Goal: Book appointment/travel/reservation

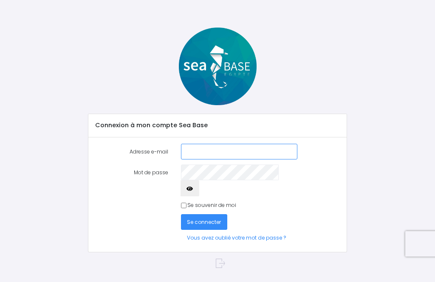
type input "[EMAIL_ADDRESS][DOMAIN_NAME]"
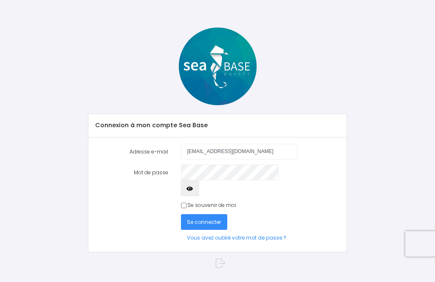
click at [203, 214] on button "Se connecter" at bounding box center [204, 222] width 47 height 16
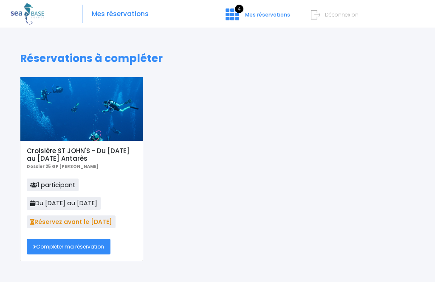
click at [68, 248] on link "Compléter ma réservation" at bounding box center [69, 247] width 84 height 16
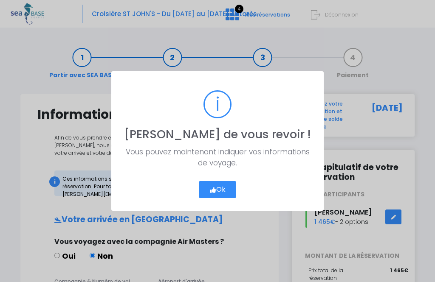
click at [222, 189] on button "Ok" at bounding box center [218, 189] width 38 height 17
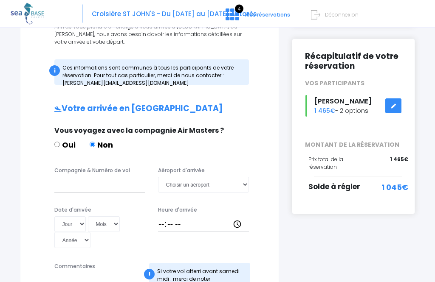
scroll to position [112, 0]
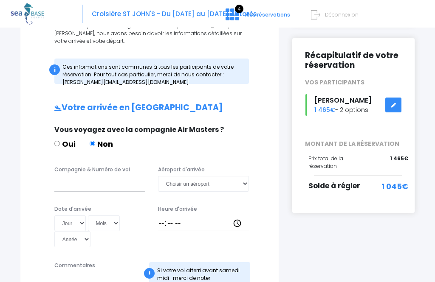
click at [352, 183] on span "Solde à régler" at bounding box center [334, 186] width 52 height 10
click at [396, 107] on link at bounding box center [393, 105] width 16 height 15
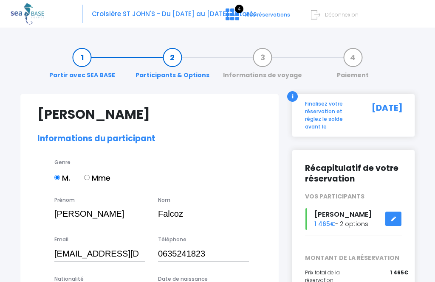
select select "N4"
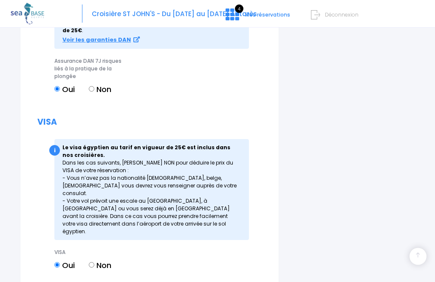
scroll to position [914, 0]
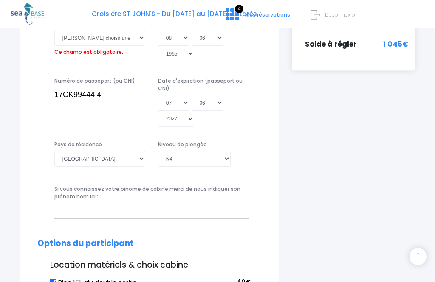
scroll to position [201, 0]
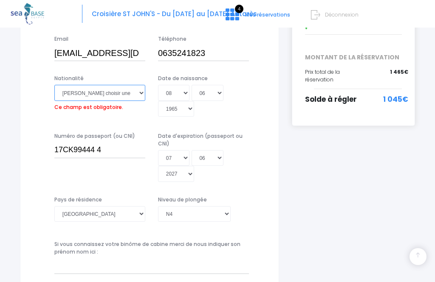
click at [140, 94] on select "Veuillez choisir une nationalité Afghane Albanaise Algerienne Allemande America…" at bounding box center [99, 93] width 91 height 16
select select "Française"
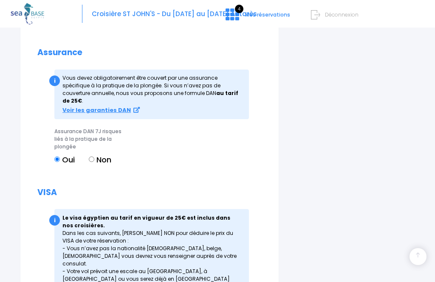
scroll to position [927, 0]
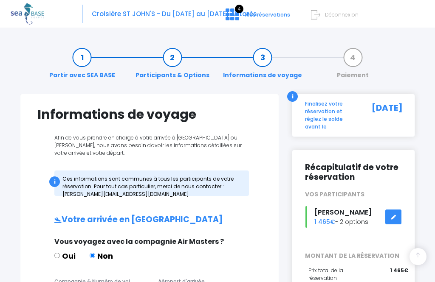
click at [360, 61] on link "Paiement" at bounding box center [352, 66] width 40 height 27
click at [354, 59] on link "Paiement" at bounding box center [352, 66] width 40 height 27
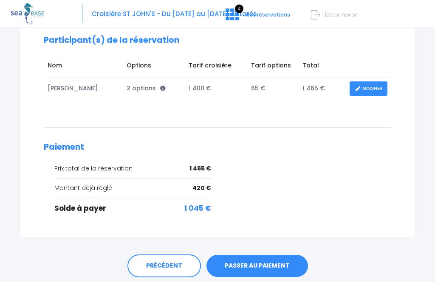
scroll to position [138, 0]
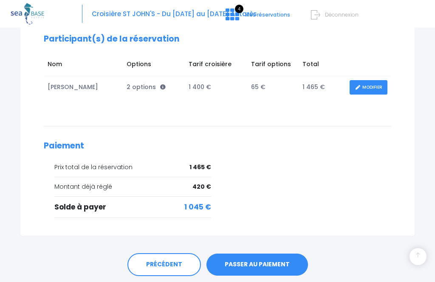
click at [254, 265] on link "PASSER AU PAIEMENT" at bounding box center [256, 265] width 101 height 22
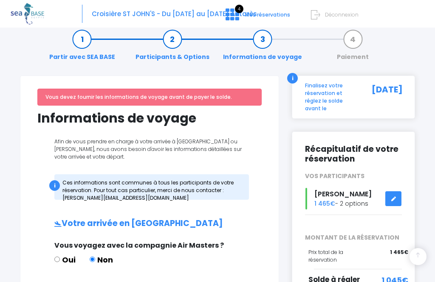
scroll to position [19, 0]
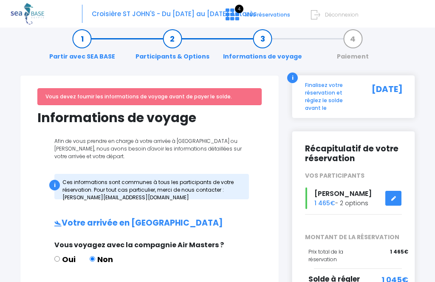
click at [396, 197] on link at bounding box center [393, 198] width 16 height 15
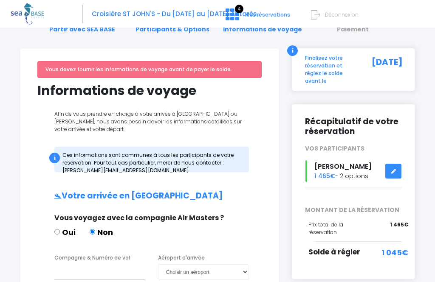
click at [322, 261] on div "Solde à régler" at bounding box center [341, 257] width 67 height 20
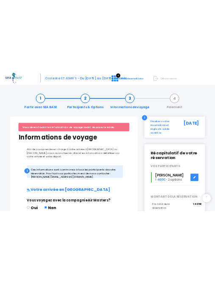
scroll to position [0, 0]
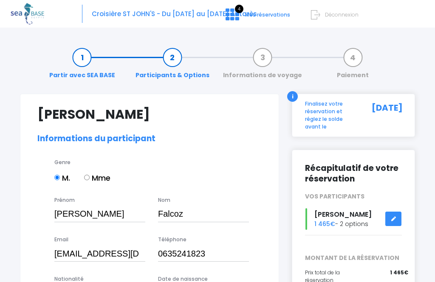
select select "N4"
